Goal: Task Accomplishment & Management: Manage account settings

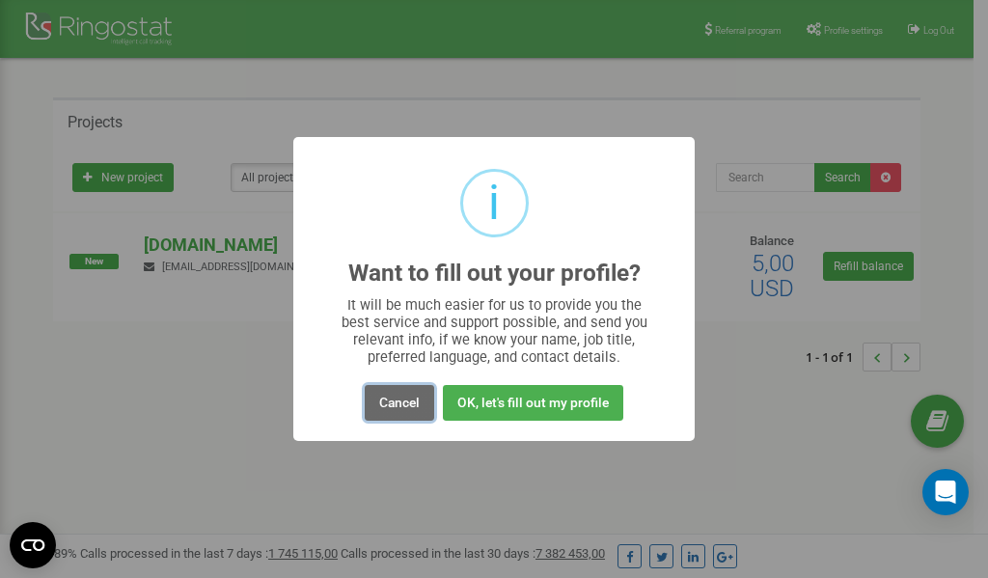
click at [391, 397] on button "Cancel" at bounding box center [399, 403] width 69 height 36
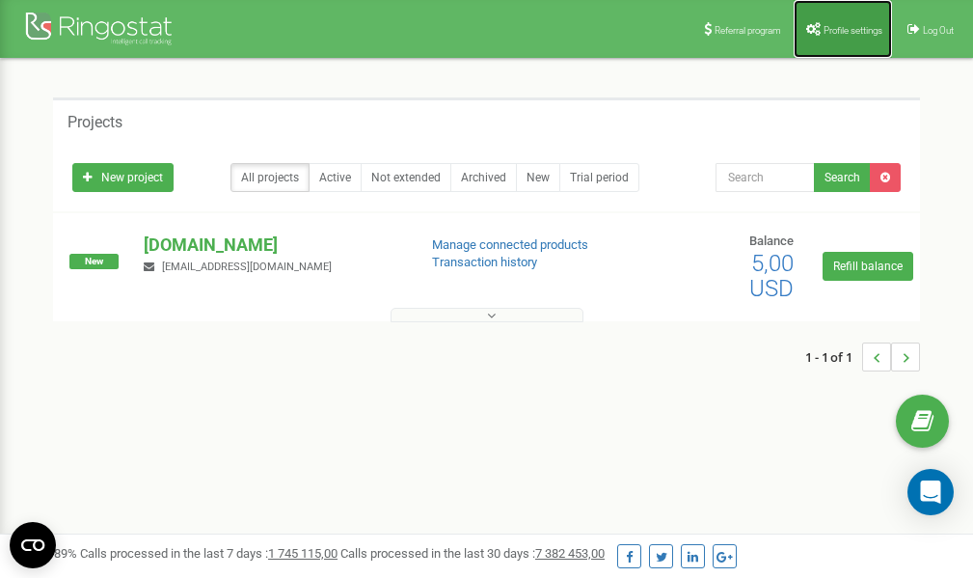
click at [842, 25] on span "Profile settings" at bounding box center [853, 30] width 59 height 11
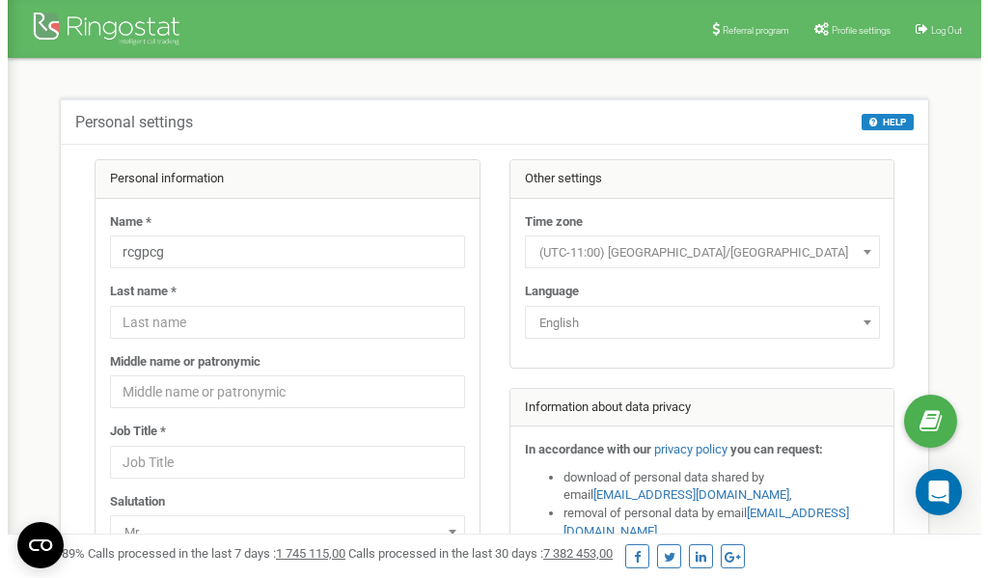
scroll to position [96, 0]
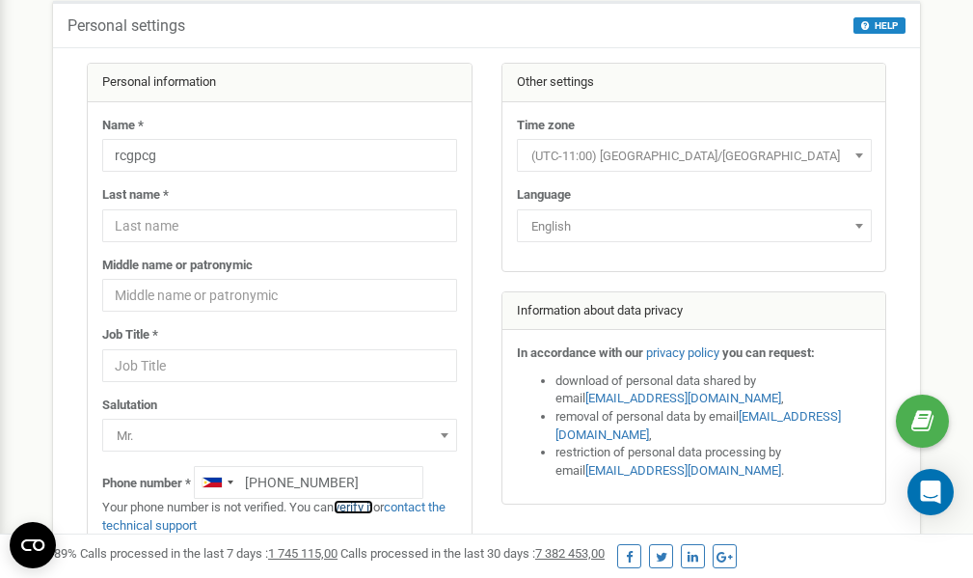
click at [365, 507] on link "verify it" at bounding box center [354, 507] width 40 height 14
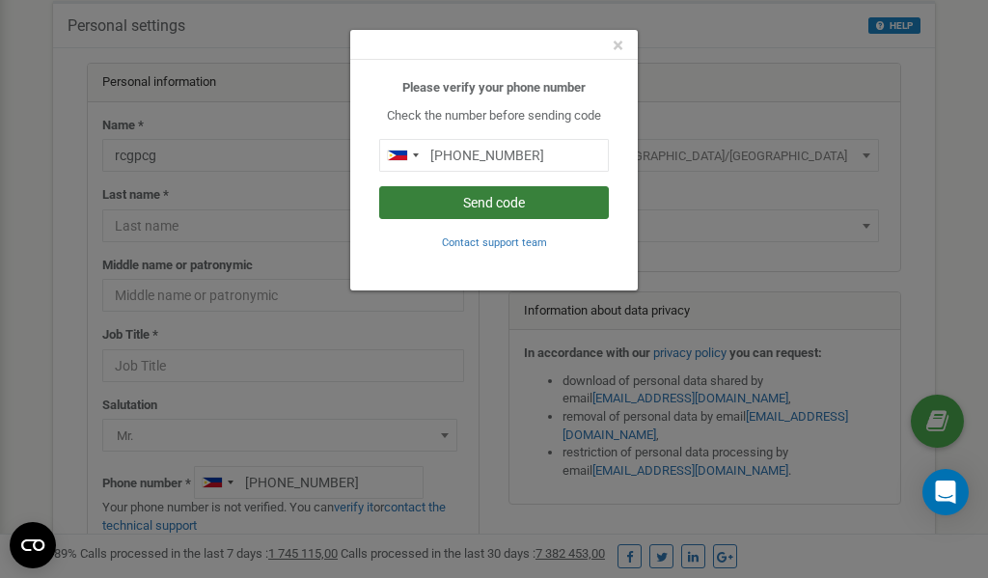
click at [489, 203] on button "Send code" at bounding box center [494, 202] width 230 height 33
